Goal: Find specific page/section: Find specific page/section

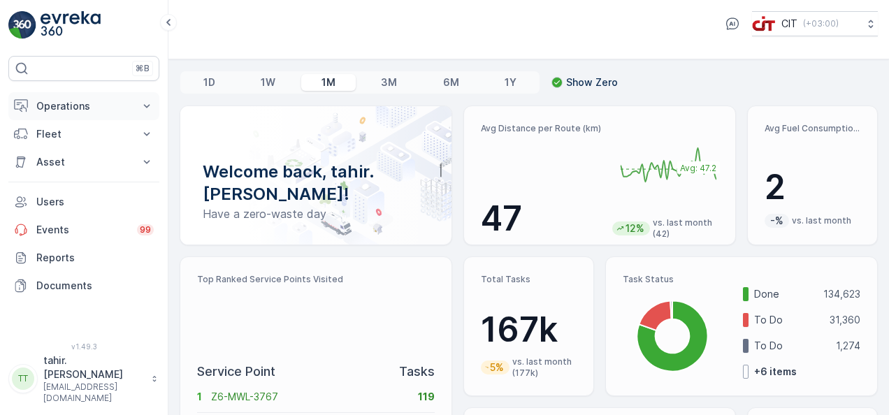
click at [64, 101] on p "Operations" at bounding box center [83, 106] width 95 height 14
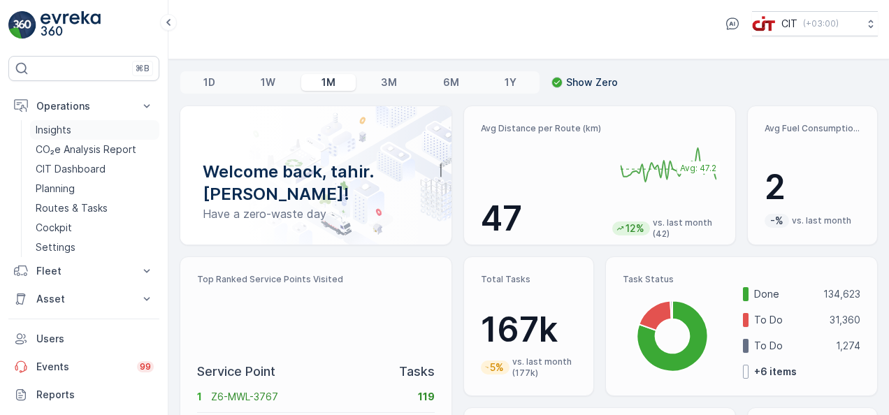
click at [57, 127] on p "Insights" at bounding box center [54, 130] width 36 height 14
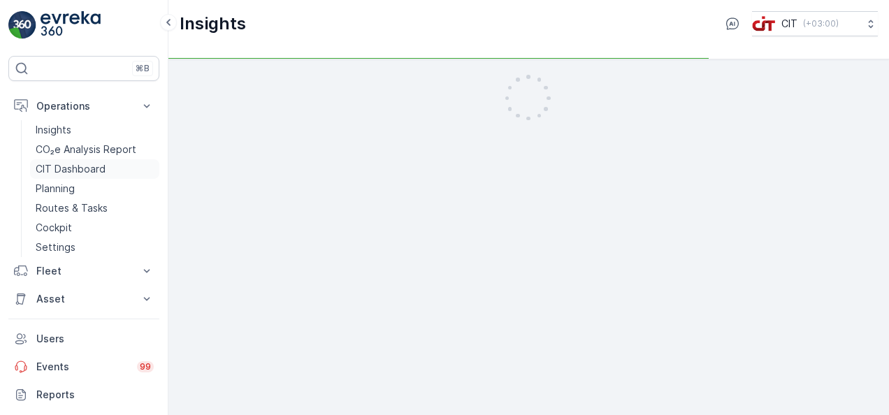
click at [57, 169] on p "CIT Dashboard" at bounding box center [71, 169] width 70 height 14
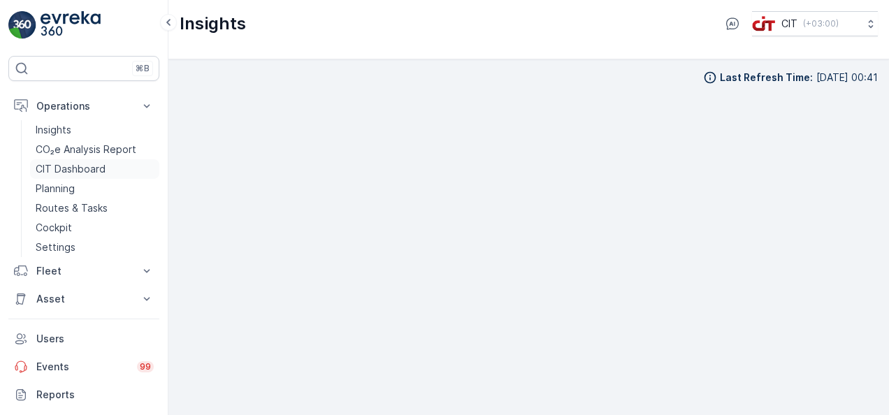
click at [74, 165] on p "CIT Dashboard" at bounding box center [71, 169] width 70 height 14
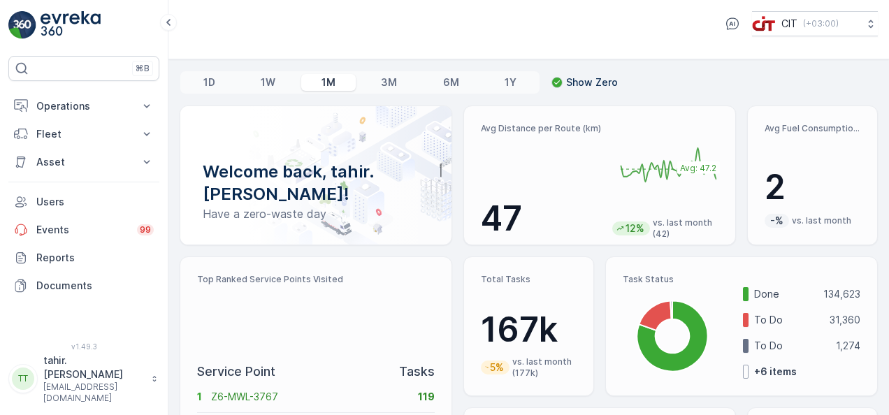
click at [455, 24] on div "CIT ( +03:00 )" at bounding box center [529, 23] width 698 height 25
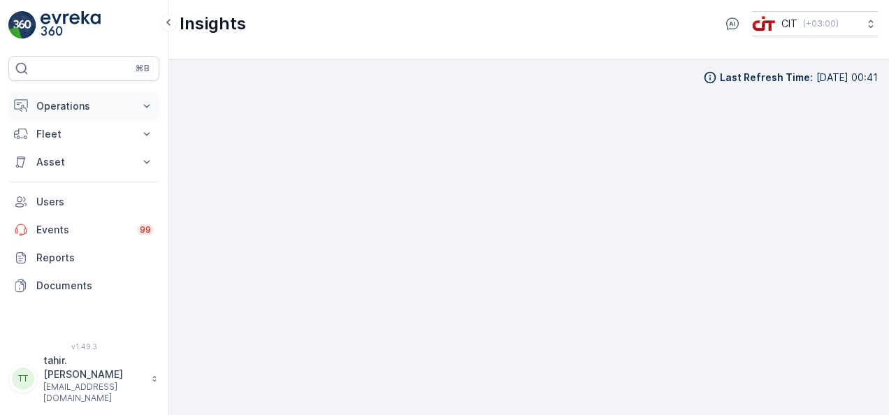
click at [82, 112] on p "Operations" at bounding box center [83, 106] width 95 height 14
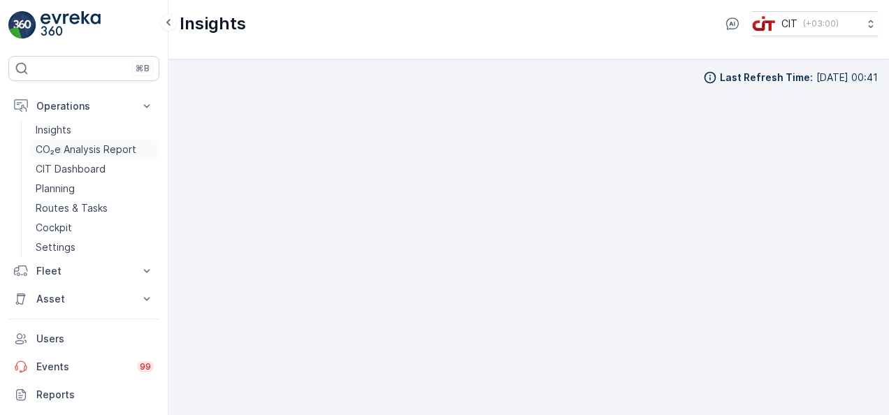
click at [69, 144] on p "CO₂e Analysis Report" at bounding box center [86, 150] width 101 height 14
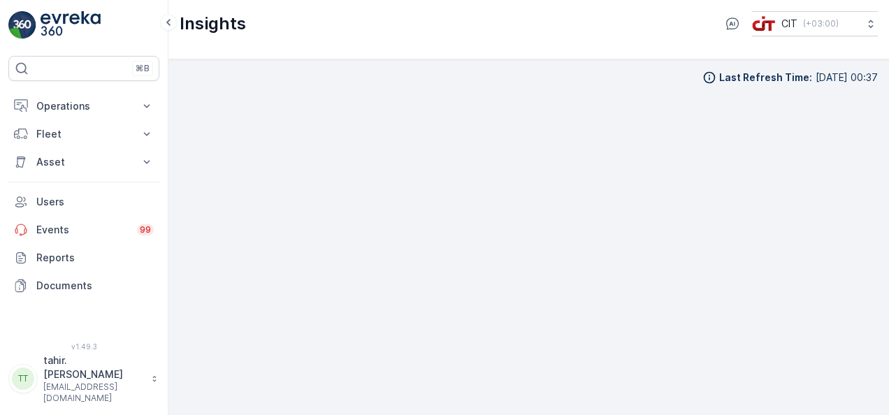
drag, startPoint x: 858, startPoint y: 0, endPoint x: 357, endPoint y: 27, distance: 501.6
click at [357, 27] on div "Insights CIT ( +03:00 )" at bounding box center [529, 23] width 698 height 25
